Goal: Find specific page/section: Find specific page/section

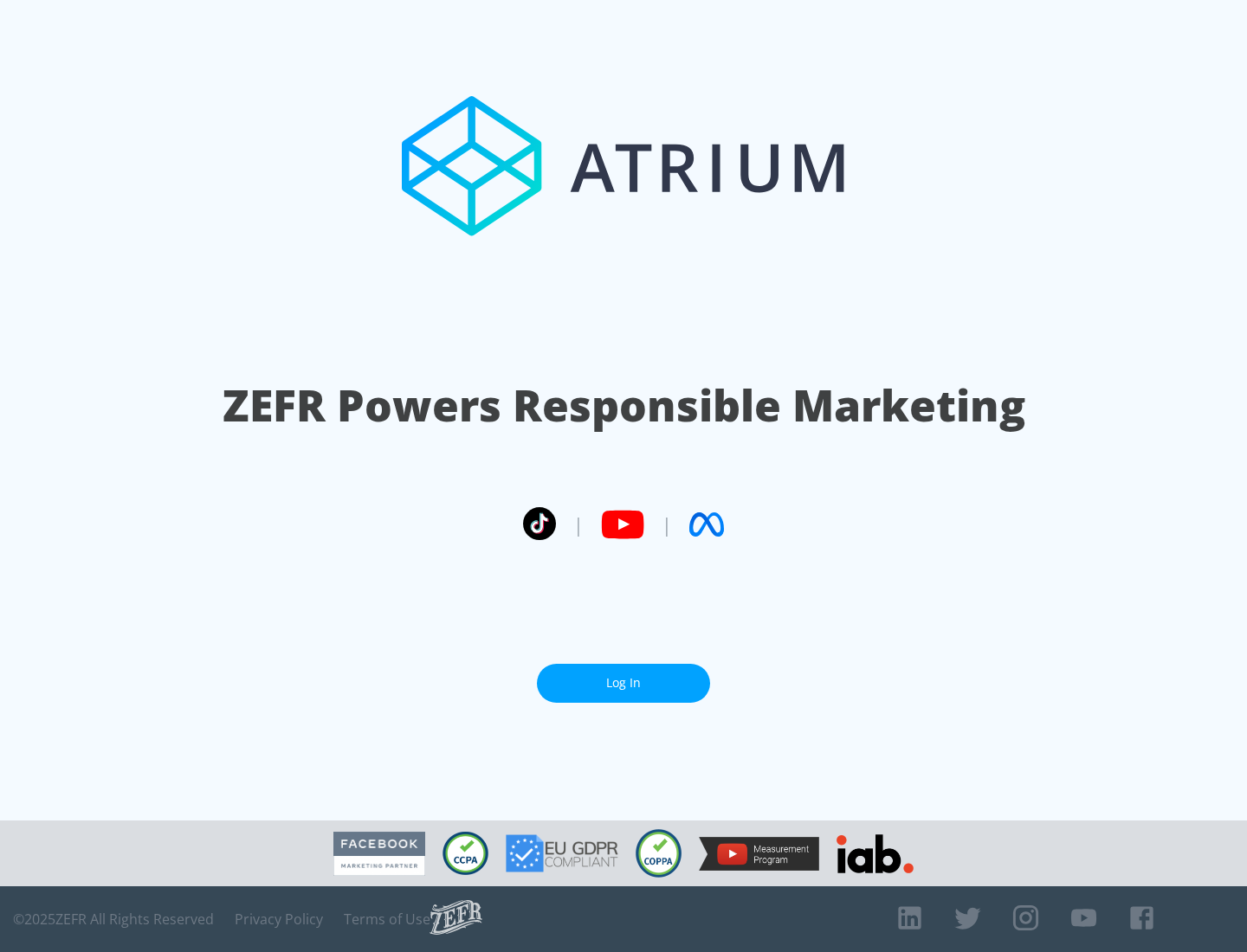
click at [624, 676] on link "Log In" at bounding box center [623, 683] width 174 height 39
